Goal: Information Seeking & Learning: Find specific fact

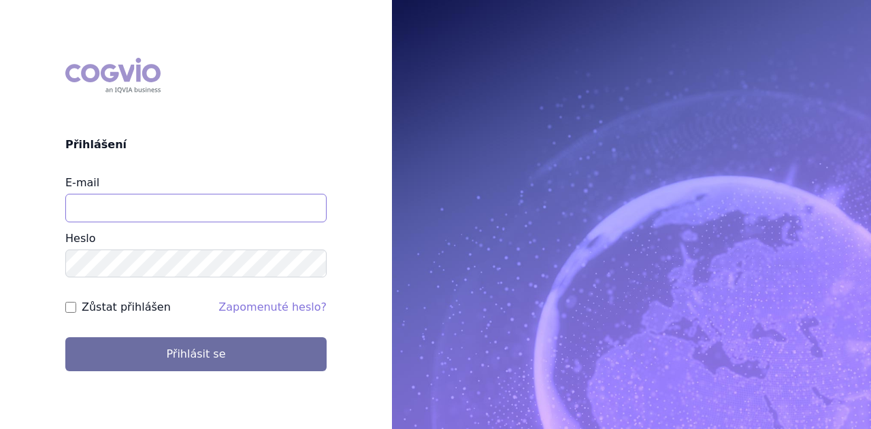
click at [173, 207] on input "E-mail" at bounding box center [195, 208] width 261 height 29
type input "michaela.x.tauchmanova@gsk.com"
click at [65, 337] on button "Přihlásit se" at bounding box center [195, 354] width 261 height 34
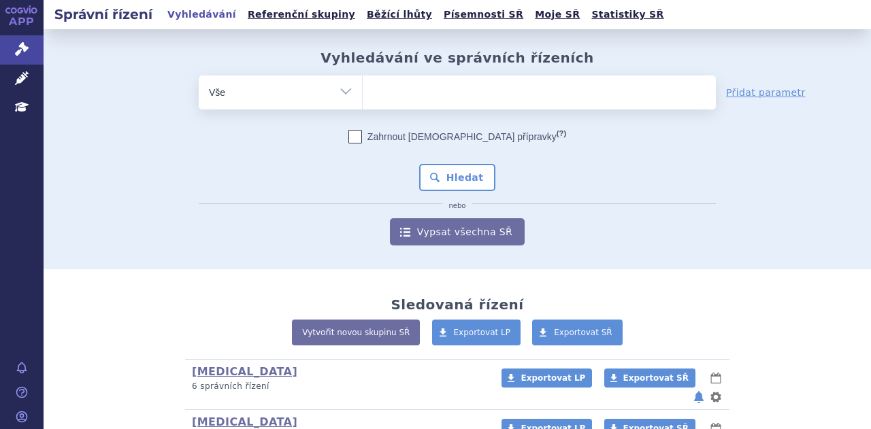
click at [518, 92] on ul at bounding box center [539, 89] width 353 height 29
click at [363, 92] on select at bounding box center [362, 92] width 1 height 34
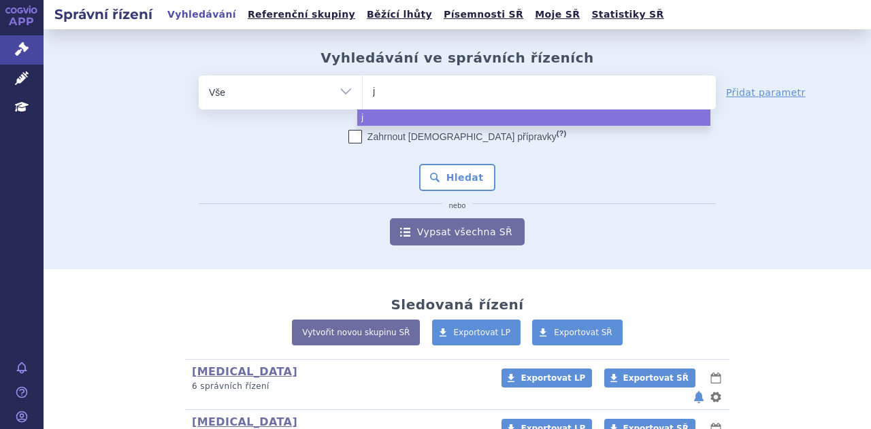
type input "je"
type input "jem"
type input "jempe"
type input "jemperl"
type input "jemperli"
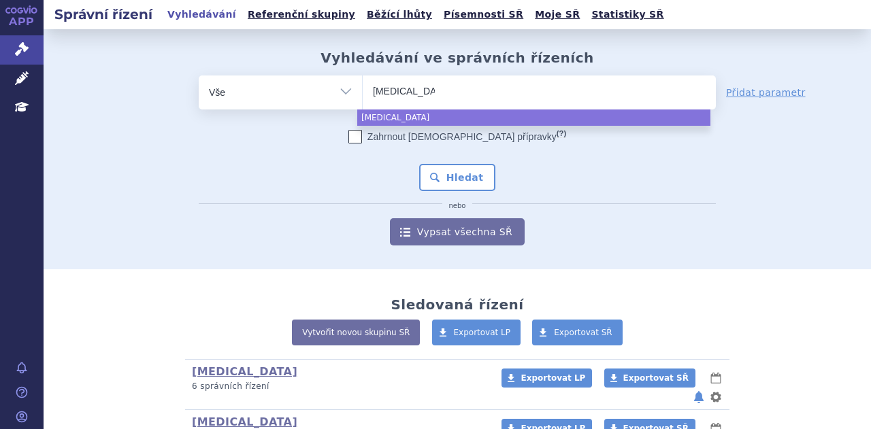
select select "jemperli"
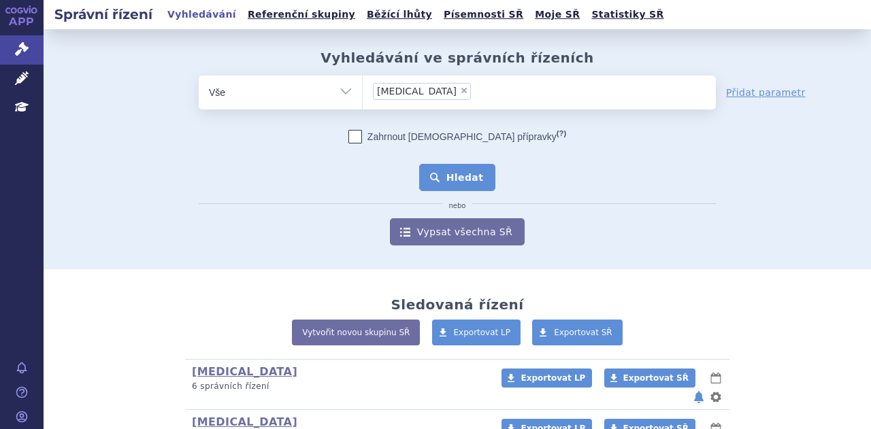
click at [462, 180] on button "Hledat" at bounding box center [457, 177] width 77 height 27
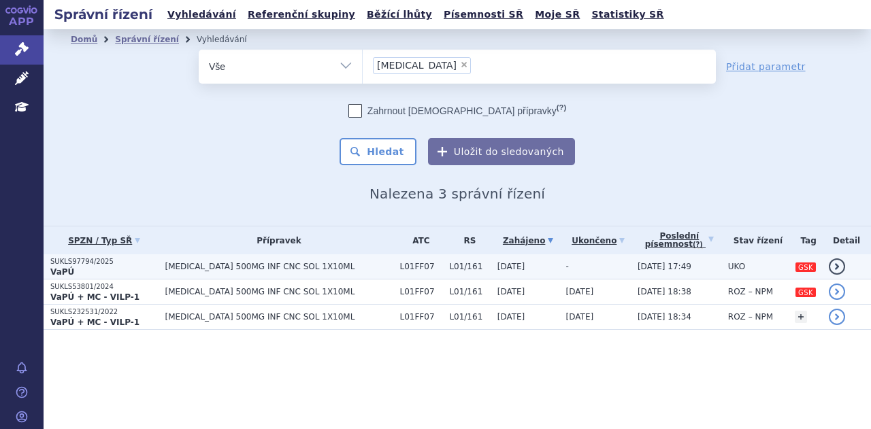
click at [337, 269] on span "[MEDICAL_DATA] 500MG INF CNC SOL 1X10ML" at bounding box center [279, 267] width 228 height 10
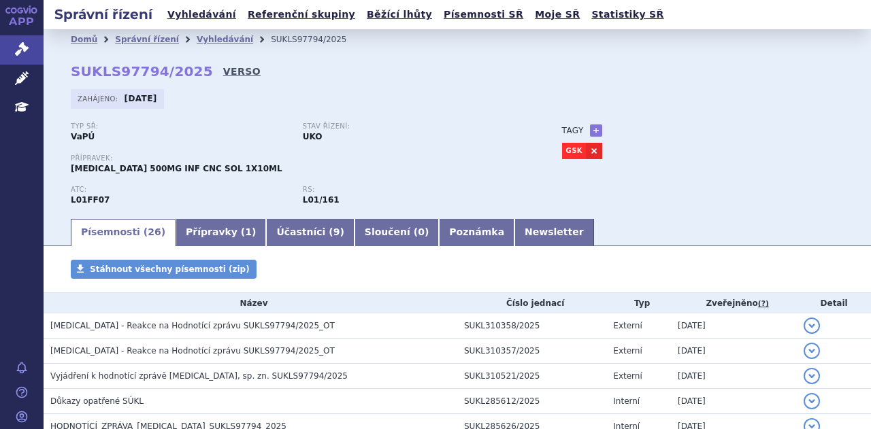
click at [223, 73] on link "VERSO" at bounding box center [241, 72] width 37 height 14
drag, startPoint x: 188, startPoint y: 74, endPoint x: 67, endPoint y: 71, distance: 121.8
click at [67, 71] on div "Domů Správní řízení Vyhledávání SUKLS97794/2025 SUKLS97794/2025 VERSO Zahájeno:…" at bounding box center [457, 133] width 827 height 167
copy strong "SUKLS97794/2025"
click at [437, 160] on p "Přípravek:" at bounding box center [303, 158] width 464 height 8
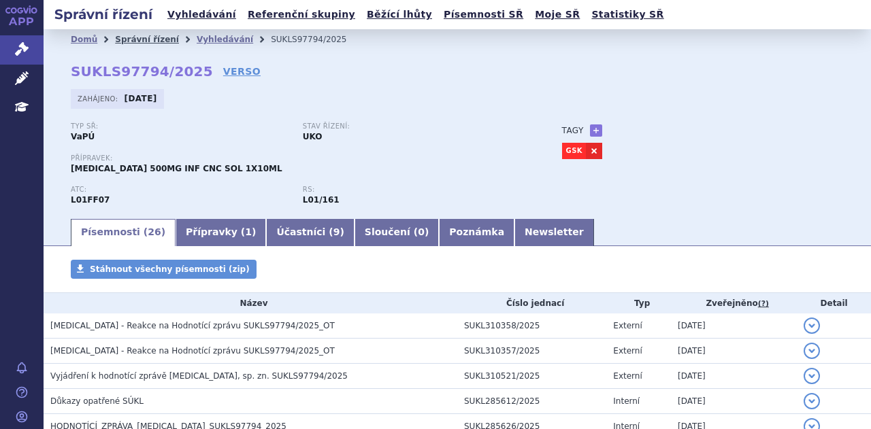
click at [133, 40] on link "Správní řízení" at bounding box center [147, 40] width 64 height 10
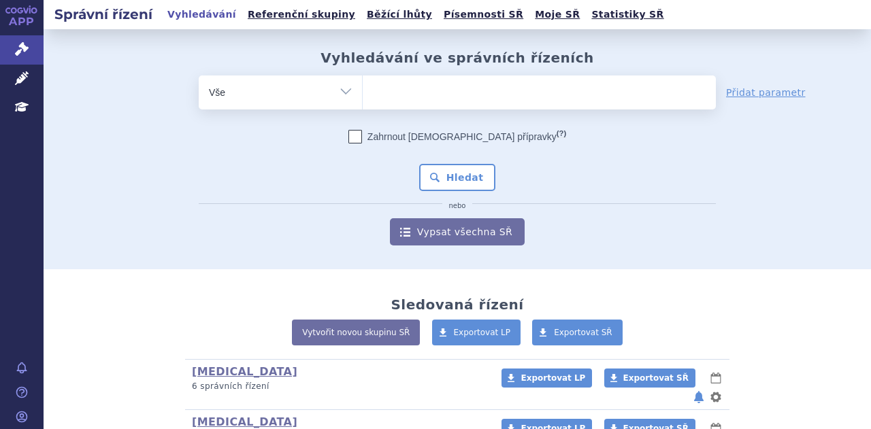
click at [469, 97] on ul at bounding box center [539, 89] width 353 height 29
click at [363, 97] on select at bounding box center [362, 92] width 1 height 34
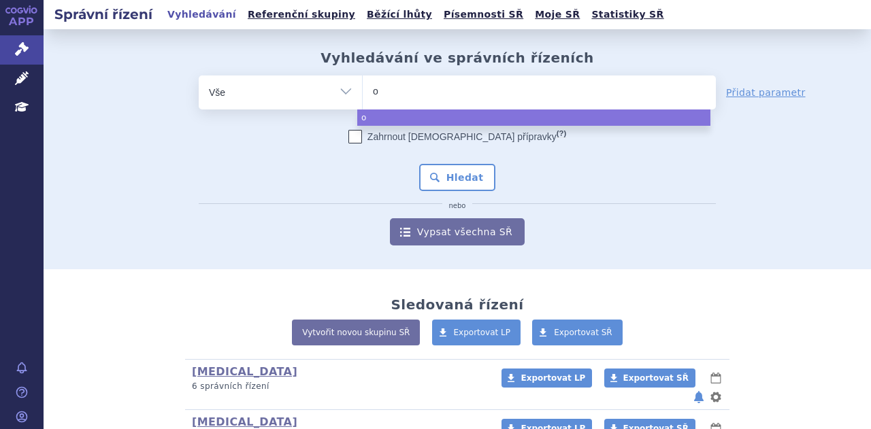
type input "om"
type input "omj"
type input "omjj"
type input "omjja"
type input "omjjara"
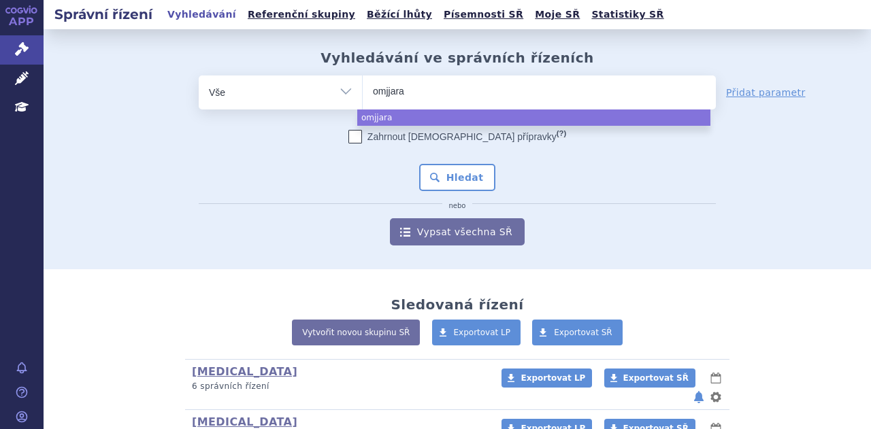
select select "omjjara"
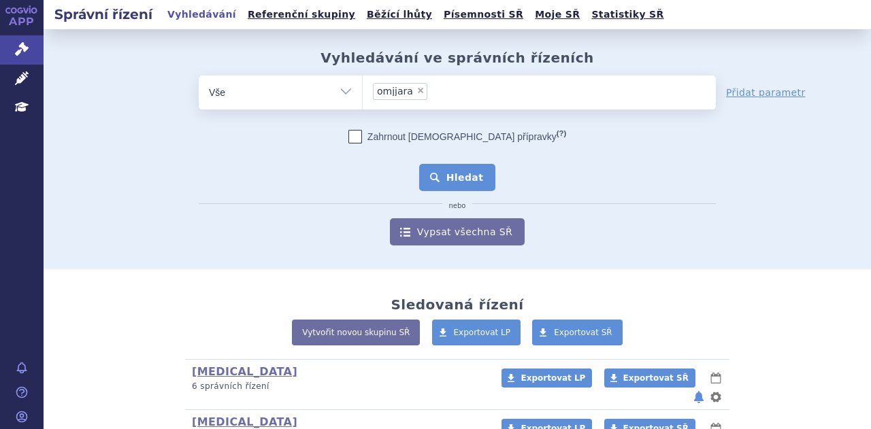
click at [467, 171] on button "Hledat" at bounding box center [457, 177] width 77 height 27
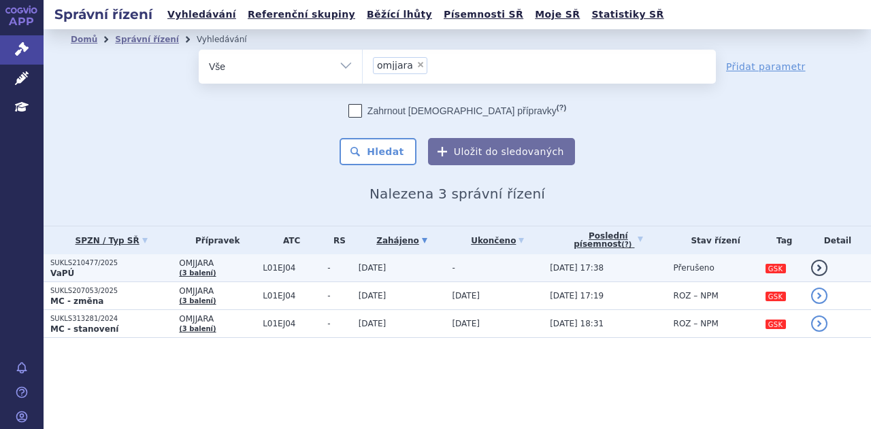
click at [239, 273] on td "OMJJARA (3 balení)" at bounding box center [214, 268] width 84 height 28
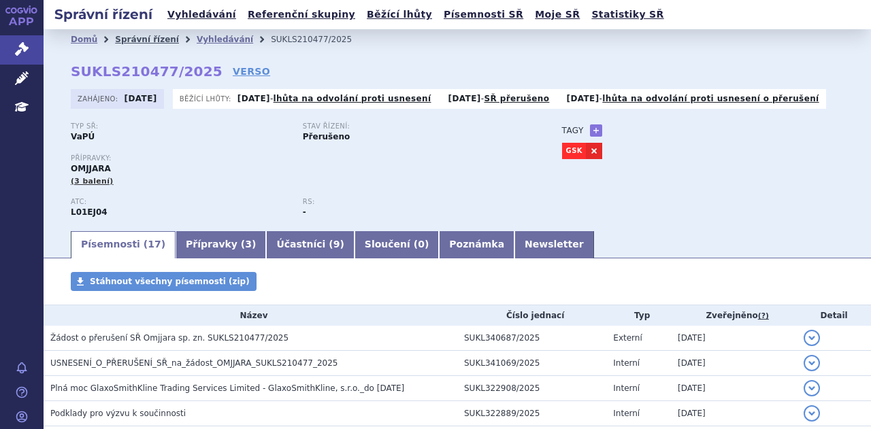
click at [133, 41] on link "Správní řízení" at bounding box center [147, 40] width 64 height 10
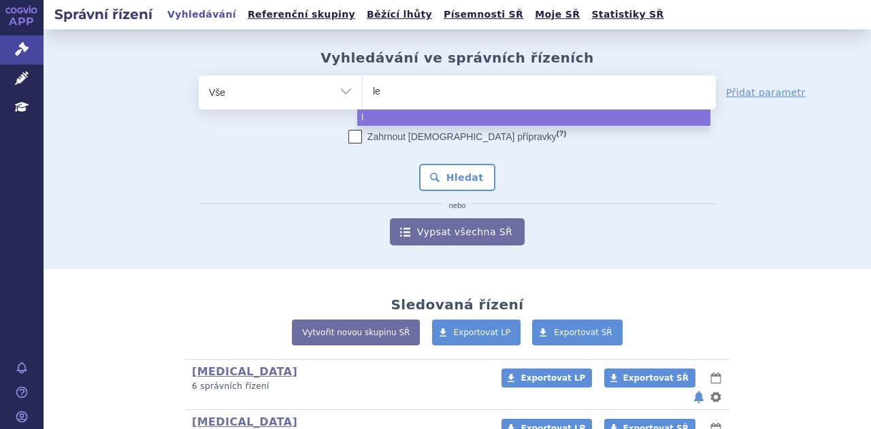
type input "len"
type input "lenvi"
type input "lenvim"
type input "[MEDICAL_DATA]"
select select "lenvima"
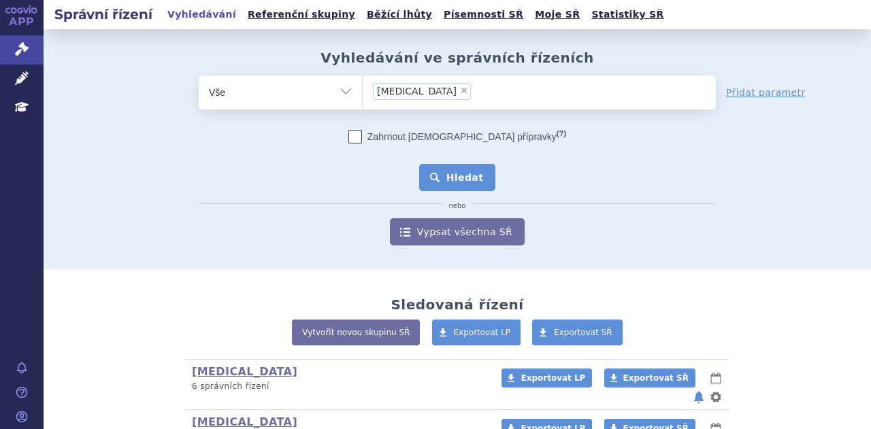
click at [460, 167] on button "Hledat" at bounding box center [457, 177] width 77 height 27
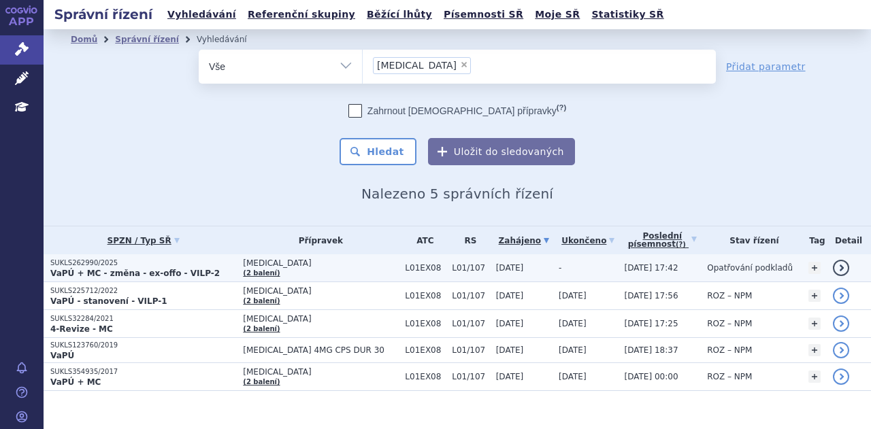
click at [325, 269] on td "LENVIMA (2 balení)" at bounding box center [317, 268] width 162 height 28
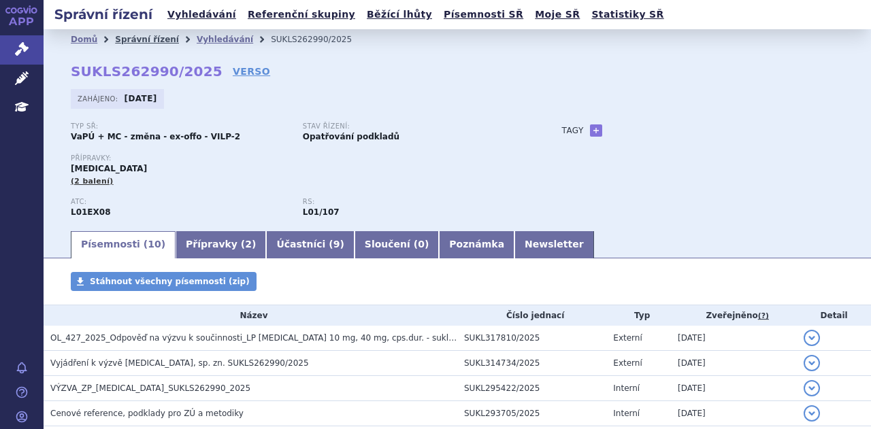
click at [155, 39] on link "Správní řízení" at bounding box center [147, 40] width 64 height 10
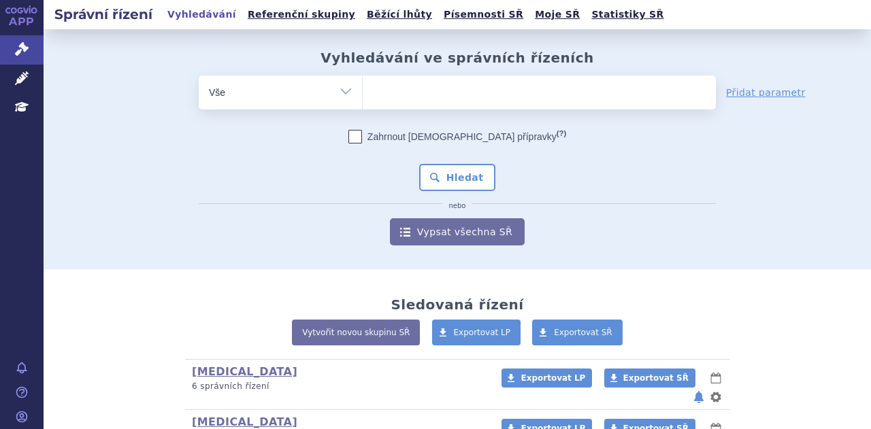
click at [433, 91] on ul at bounding box center [539, 89] width 353 height 29
click at [363, 91] on select at bounding box center [362, 92] width 1 height 34
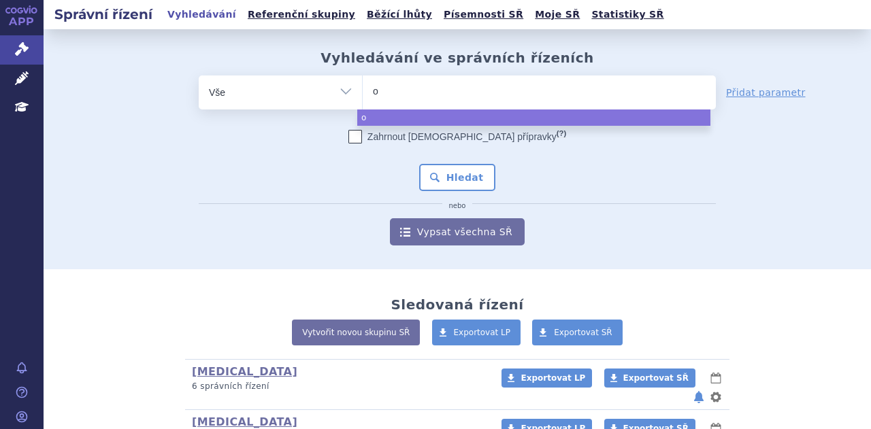
type input "om"
type input "omj"
type input "omjja"
type input "omjjar"
type input "omjjara"
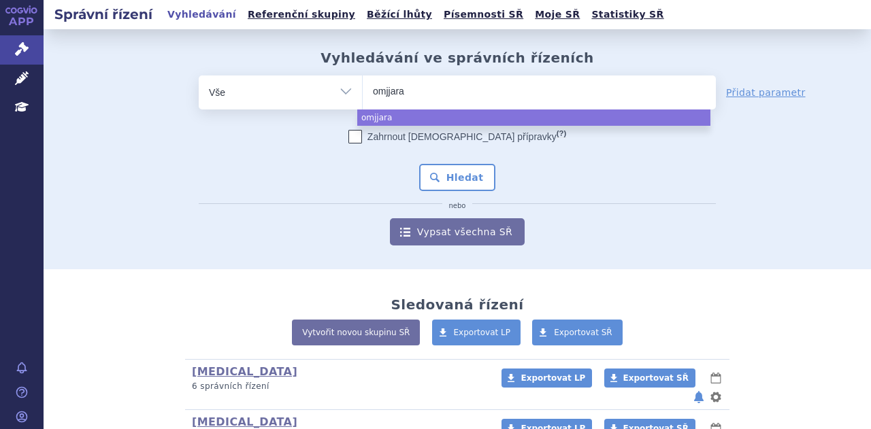
select select "omjjara"
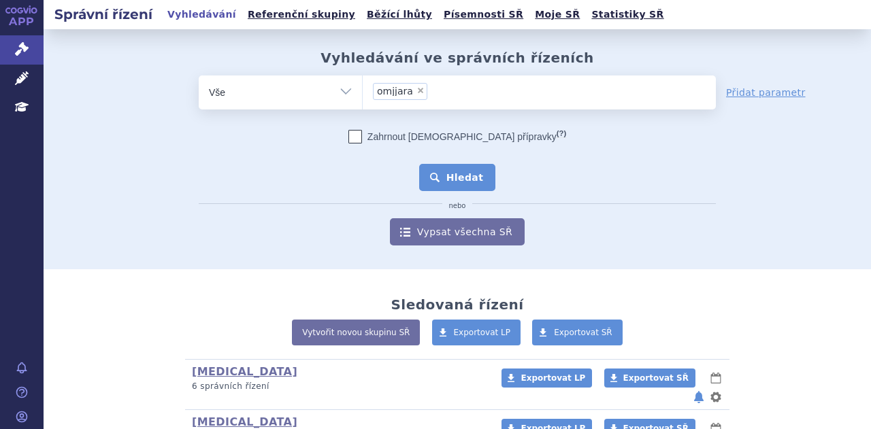
click at [447, 178] on button "Hledat" at bounding box center [457, 177] width 77 height 27
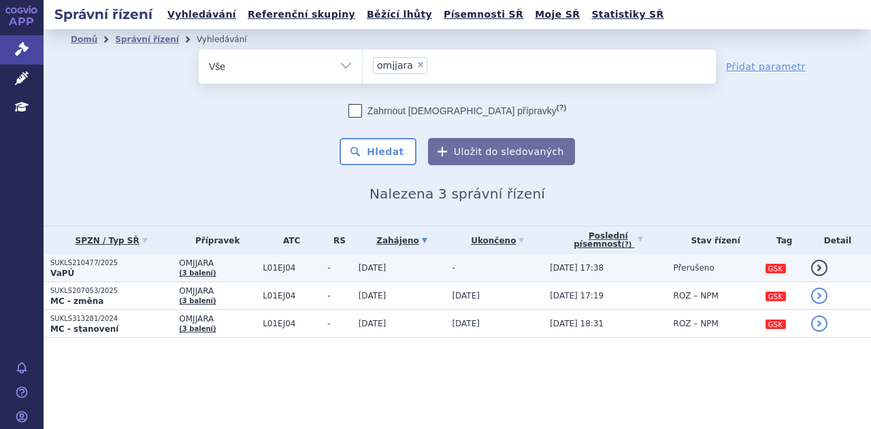
click at [288, 265] on span "L01EJ04" at bounding box center [292, 268] width 58 height 10
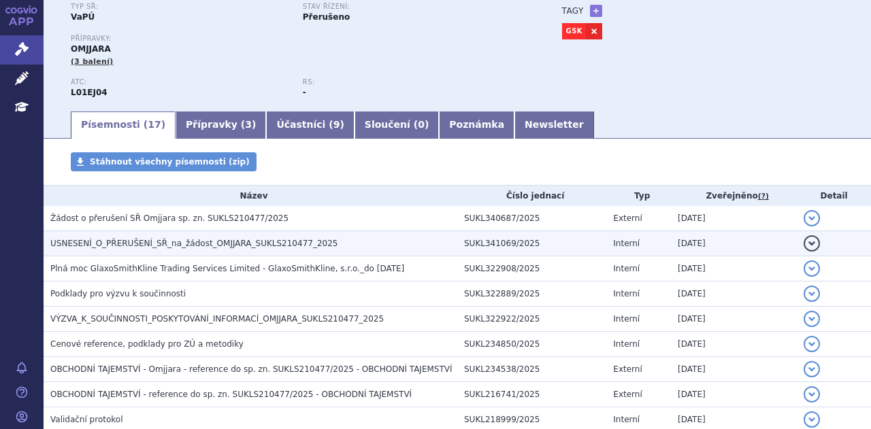
scroll to position [120, 0]
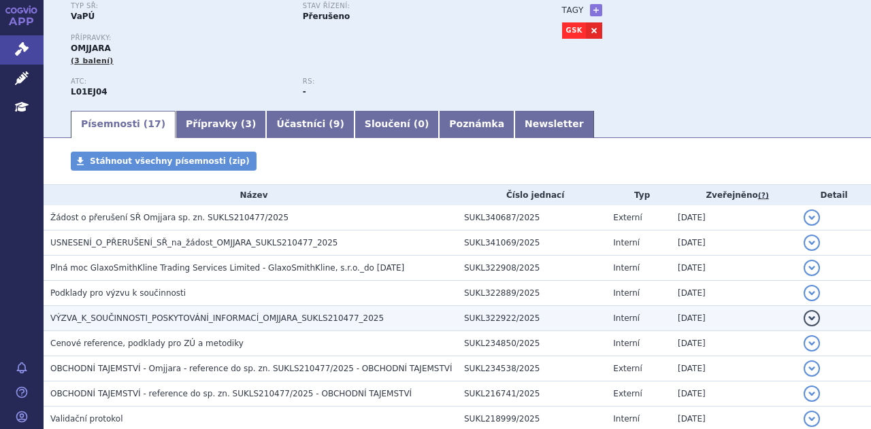
click at [230, 323] on span "VÝZVA_K_SOUČINNOSTI_POSKYTOVÁNÍ_INFORMACÍ_OMJJARA_SUKLS210477_2025" at bounding box center [216, 319] width 333 height 10
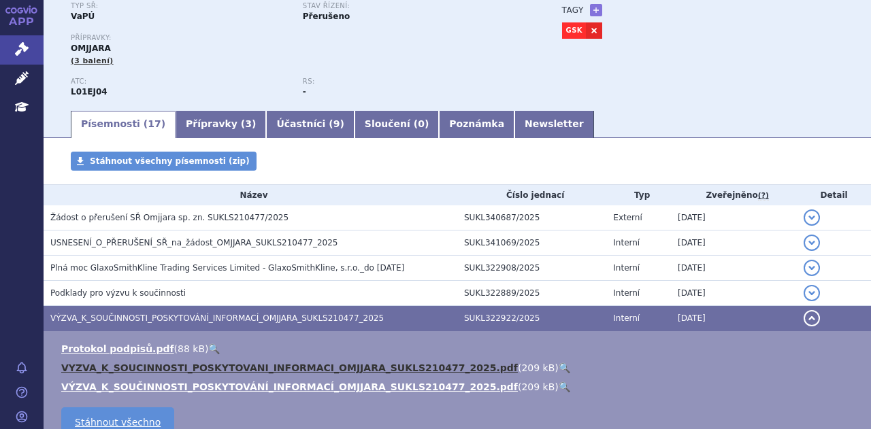
click at [239, 365] on link "VYZVA_K_SOUCINNOSTI_POSKYTOVANI_INFORMACI_OMJJARA_SUKLS210477_2025.pdf" at bounding box center [289, 368] width 456 height 11
